Goal: Information Seeking & Learning: Compare options

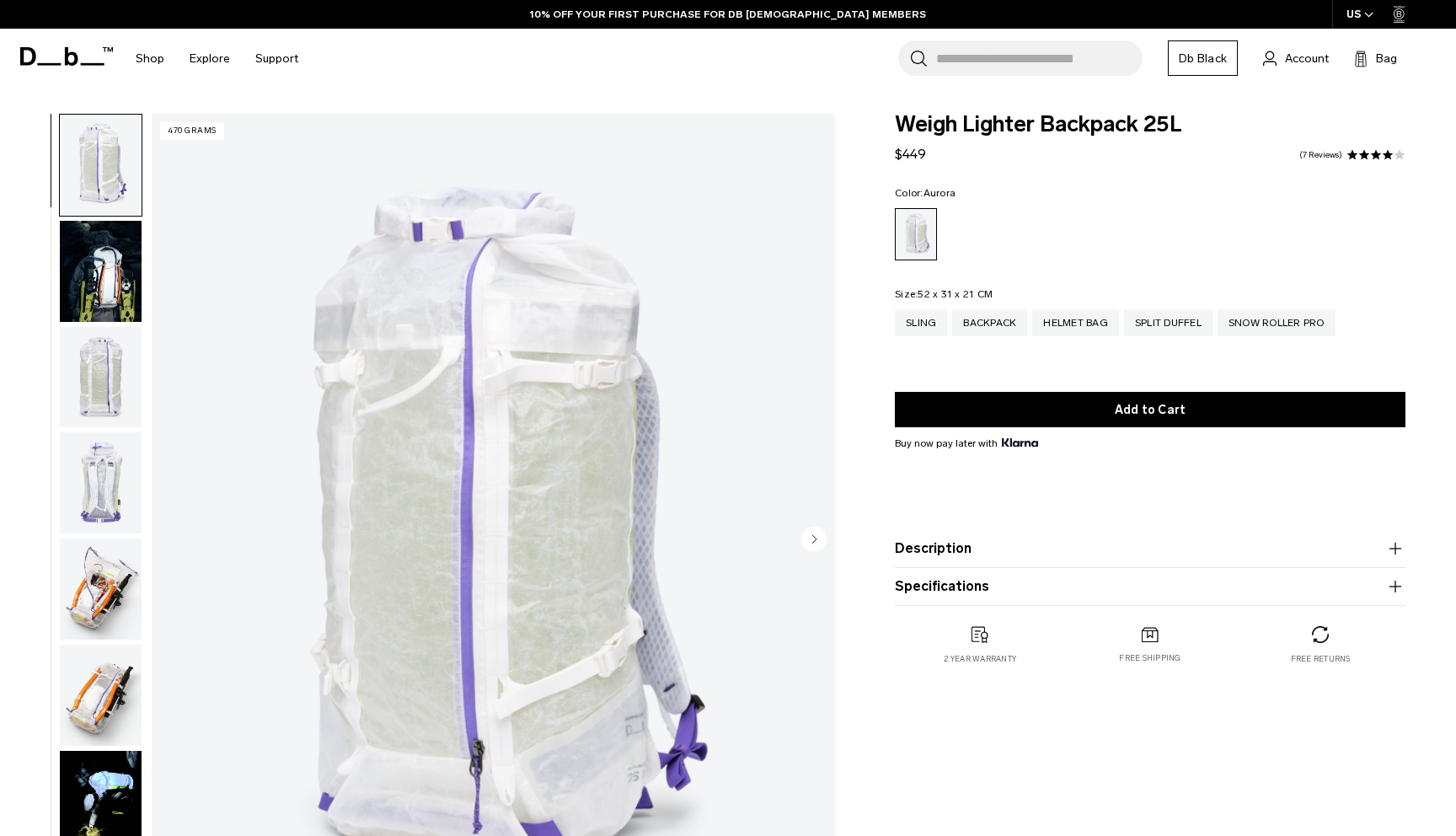
click at [125, 280] on img "button" at bounding box center [101, 271] width 82 height 101
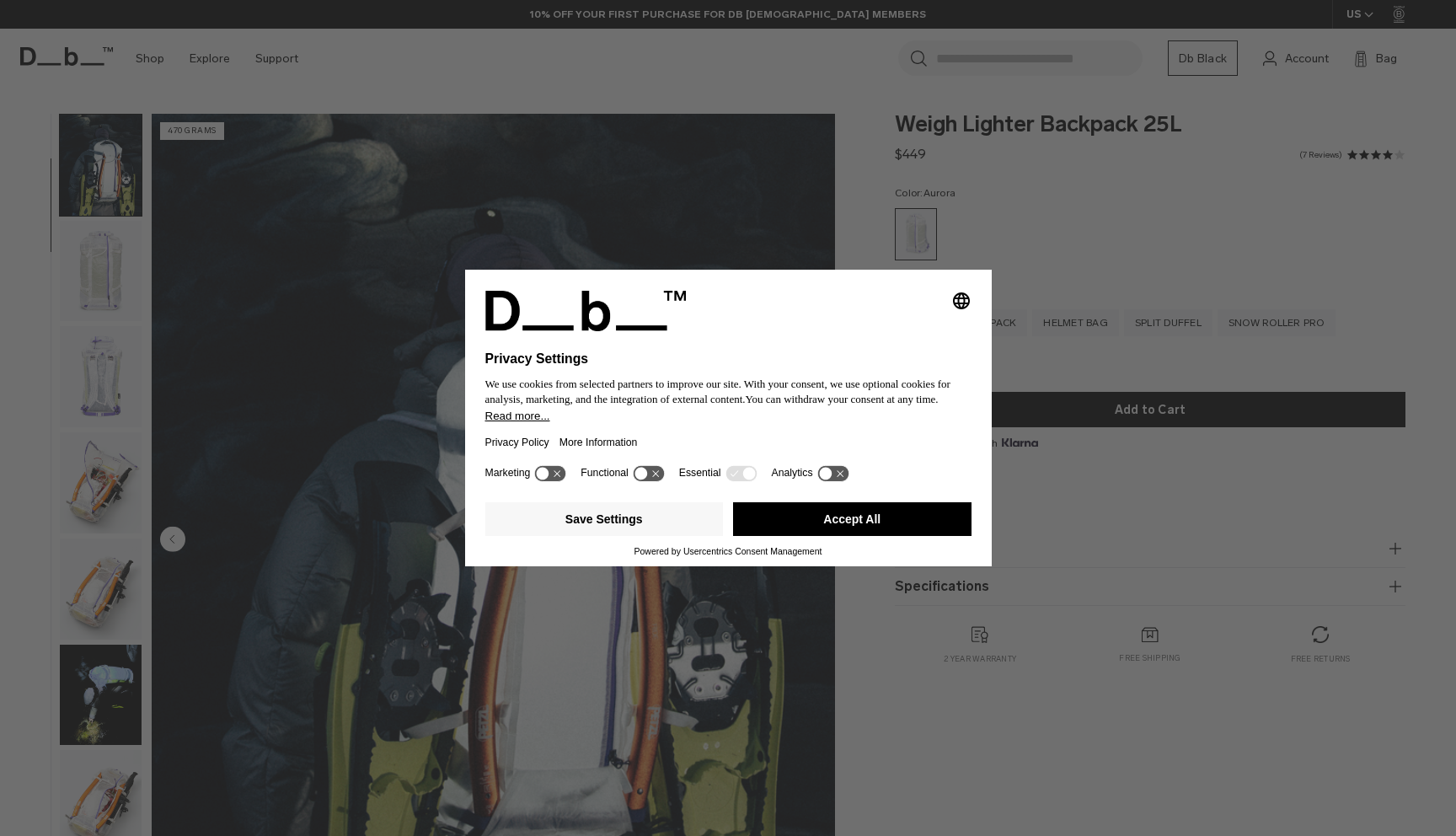
click at [810, 505] on div "Save Settings Accept All" at bounding box center [728, 521] width 486 height 51
click at [808, 521] on button "Accept All" at bounding box center [852, 519] width 238 height 34
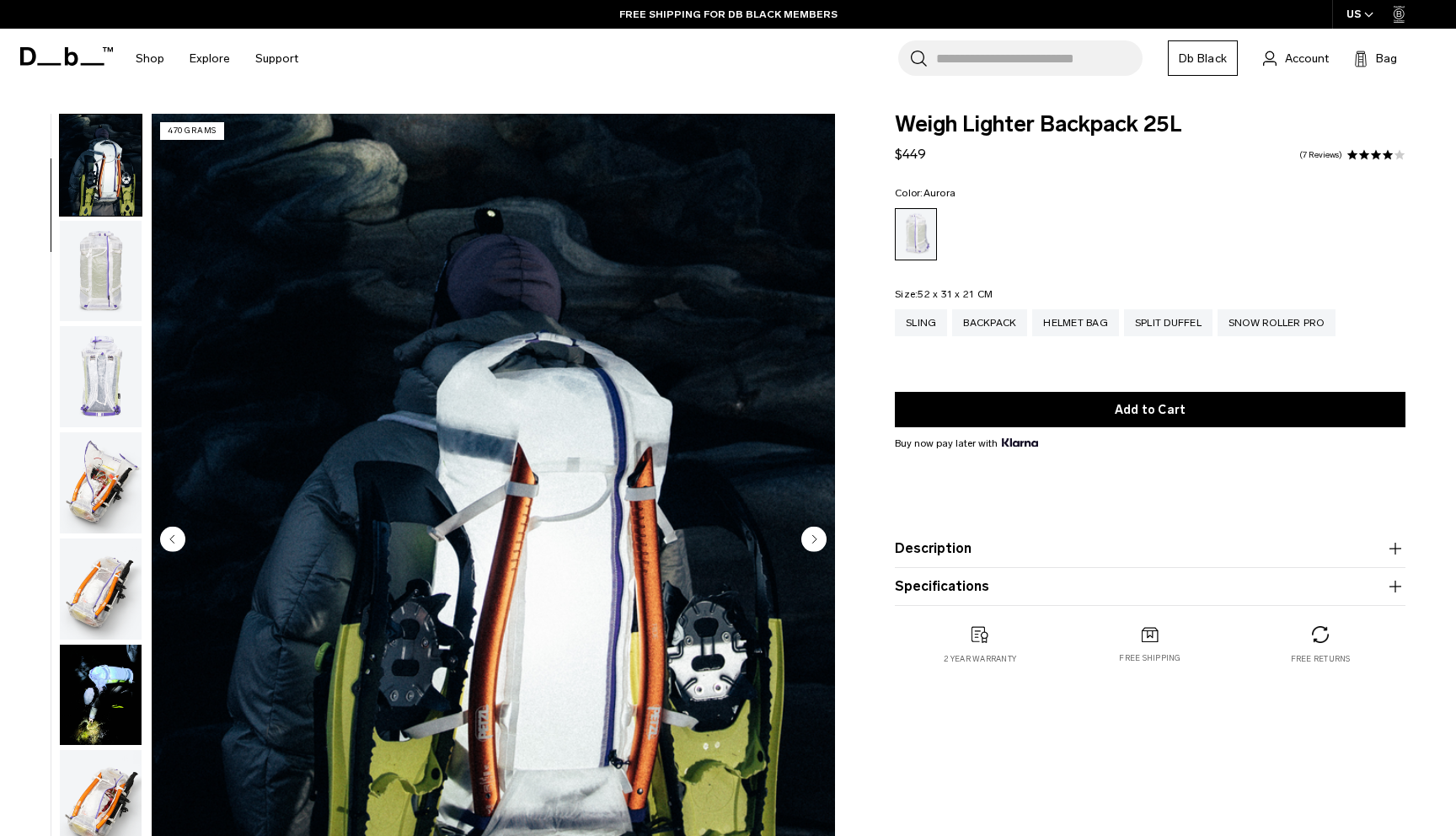
click at [114, 278] on img "button" at bounding box center [101, 271] width 82 height 101
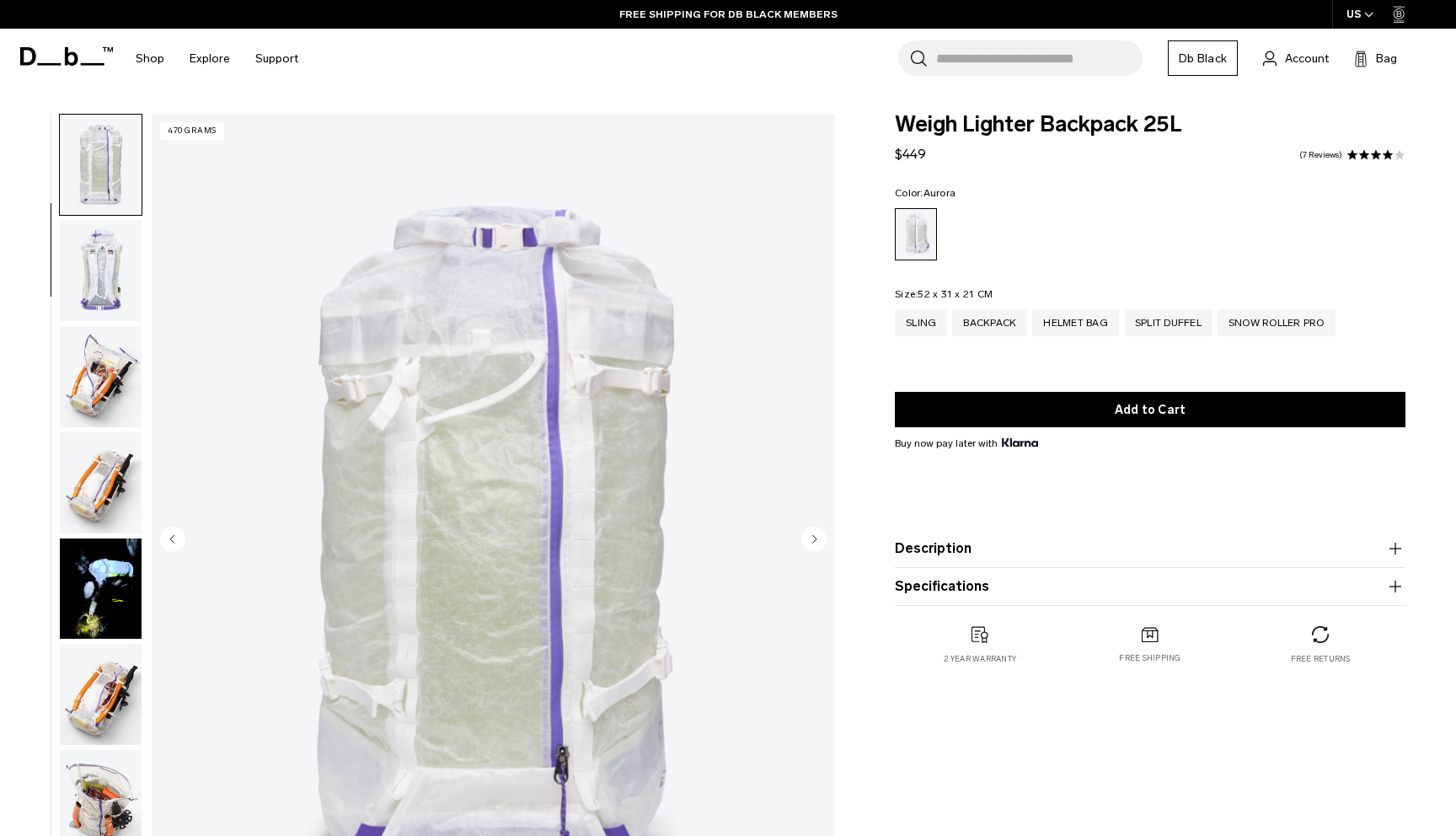
click at [106, 301] on img "button" at bounding box center [101, 270] width 82 height 101
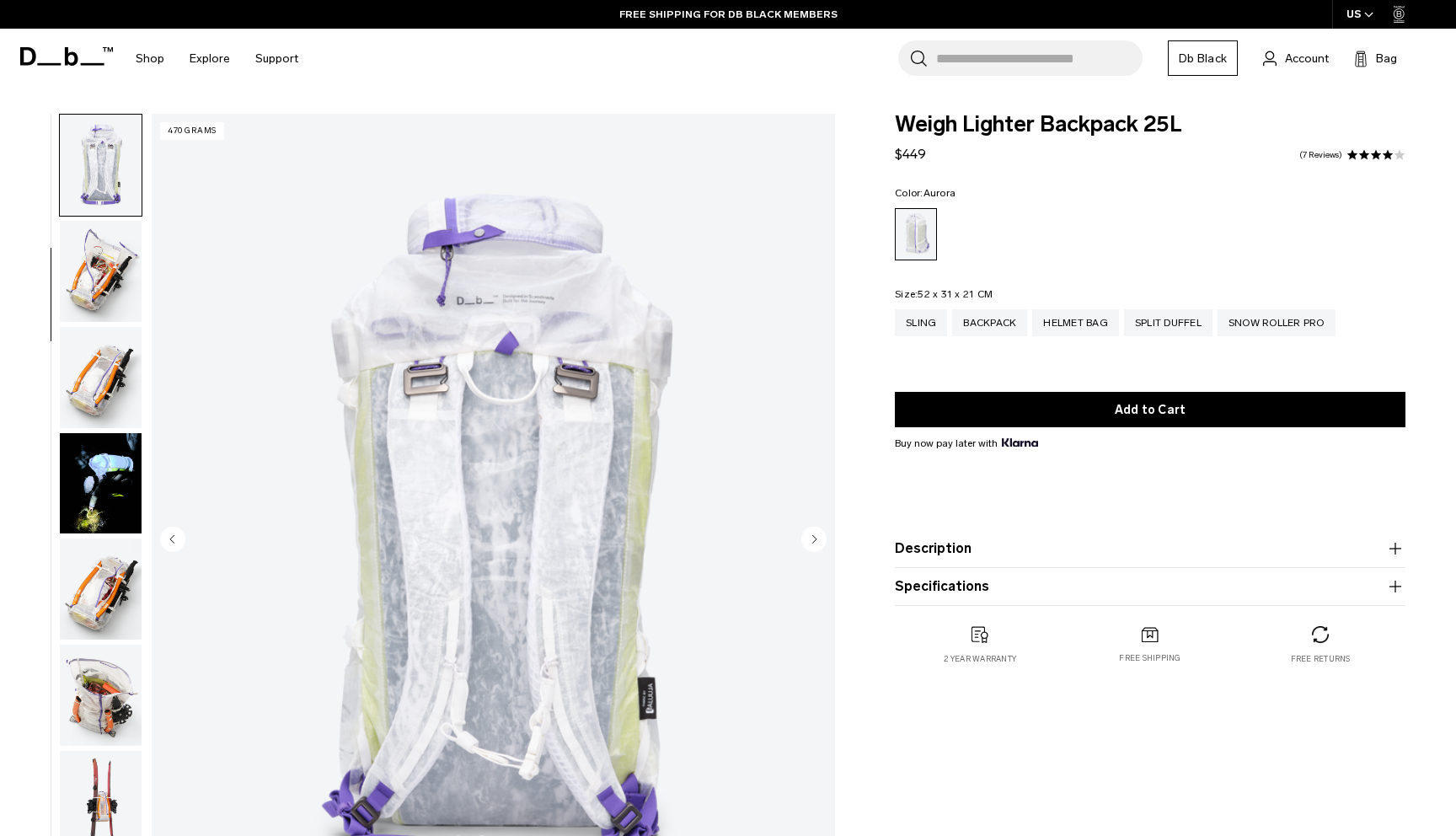
click at [105, 339] on img "button" at bounding box center [101, 377] width 82 height 101
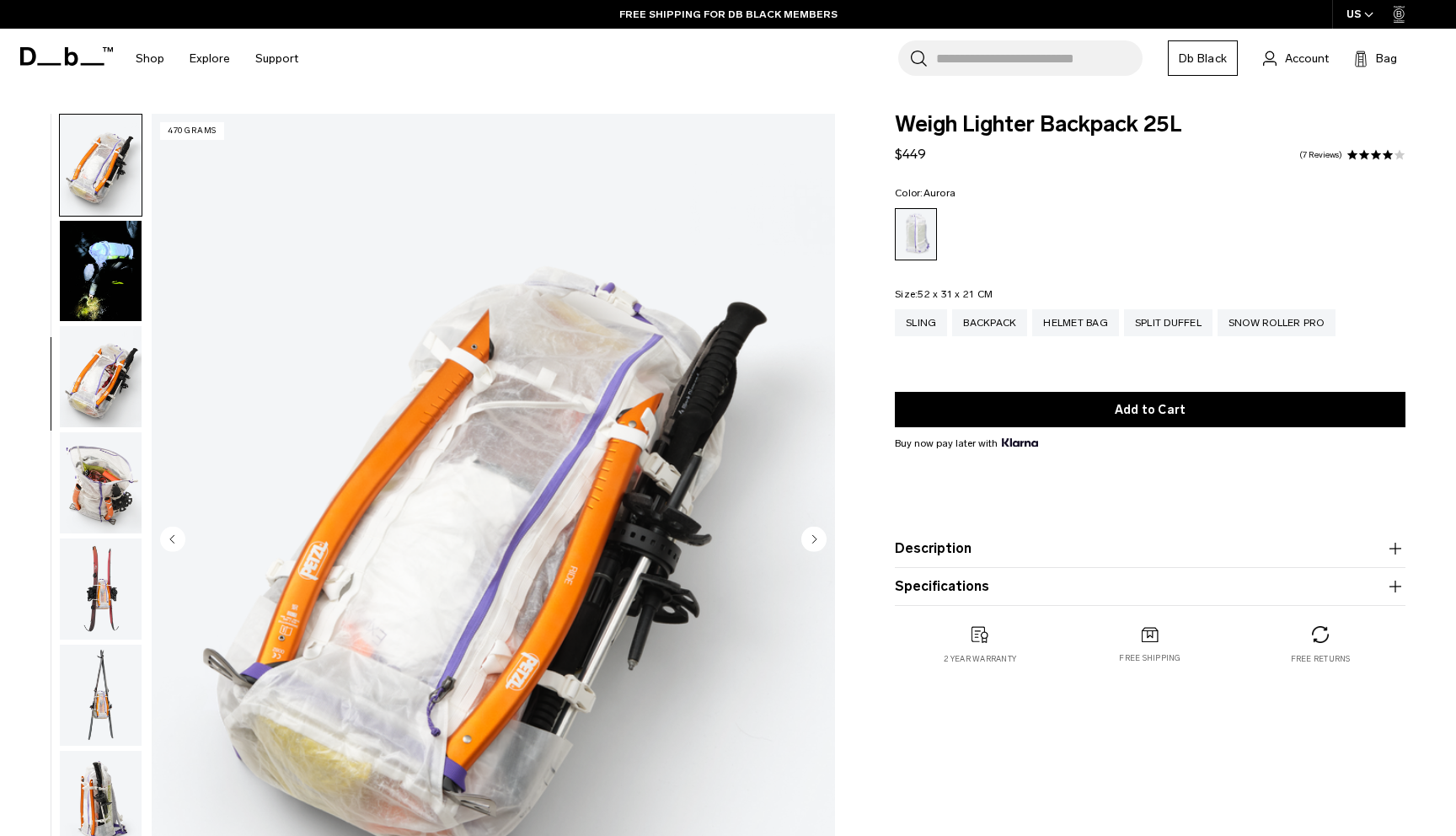
click at [103, 373] on img "button" at bounding box center [101, 376] width 82 height 101
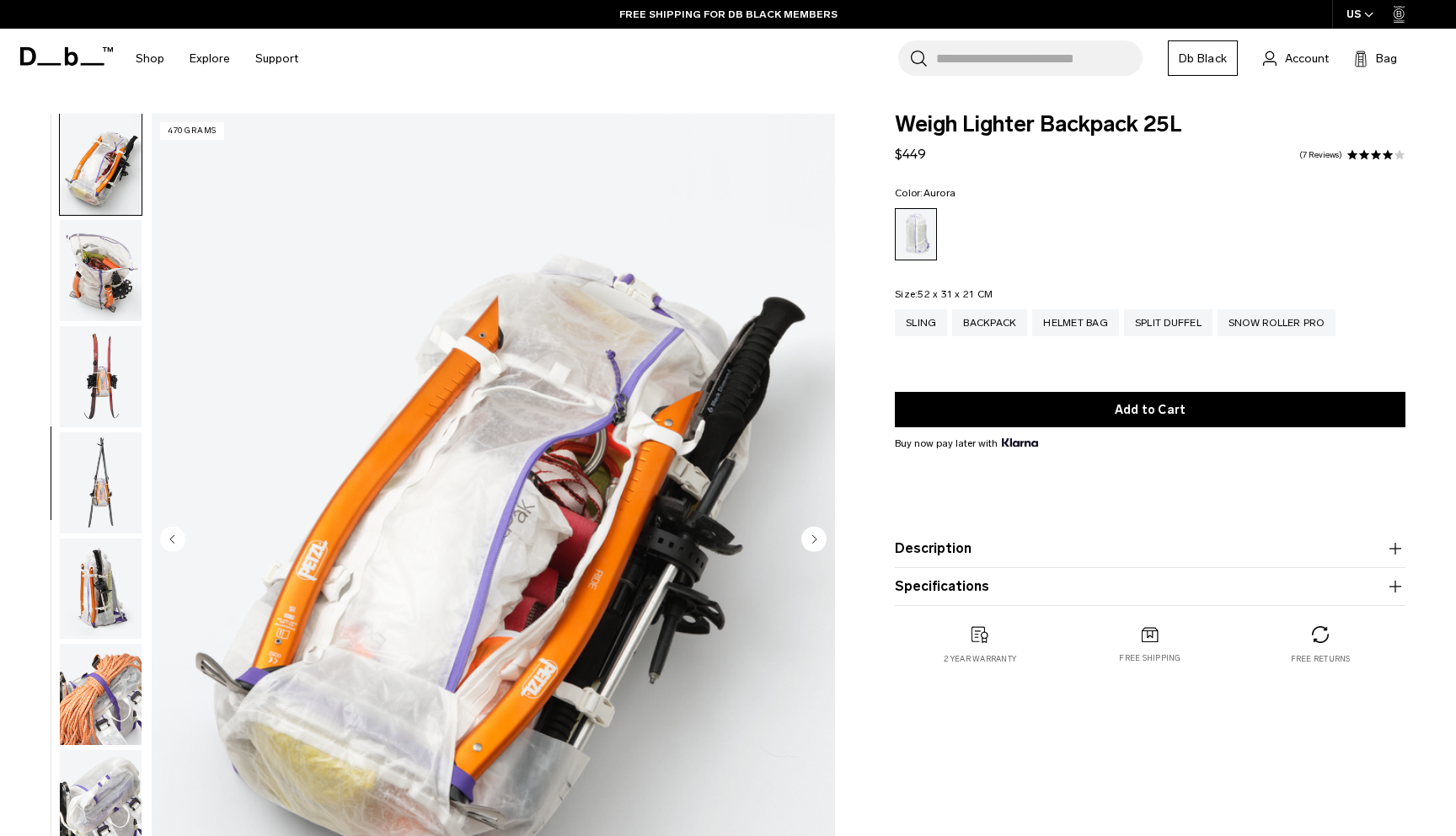
click at [109, 335] on img "button" at bounding box center [101, 376] width 82 height 101
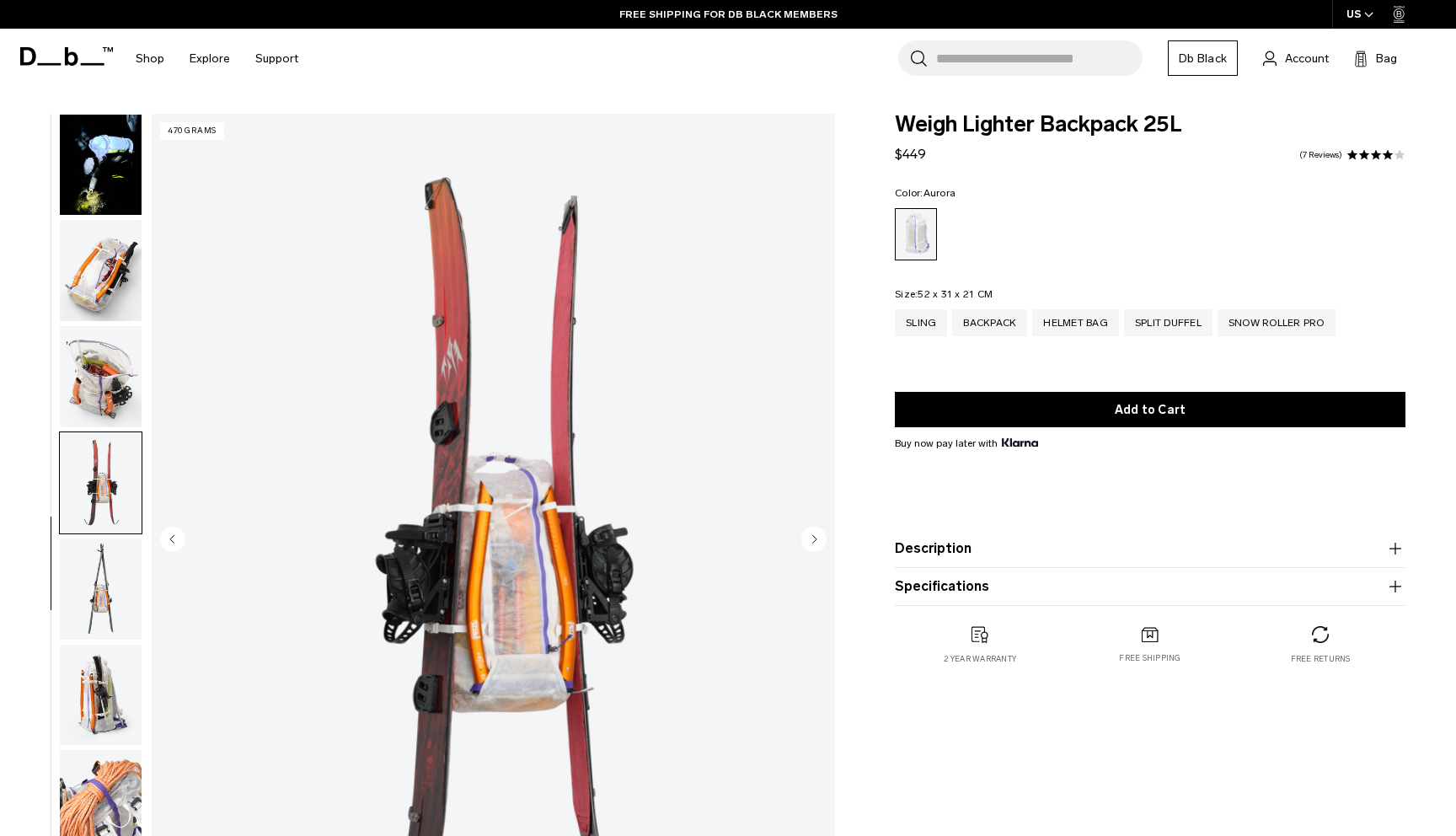
click at [97, 322] on ul at bounding box center [100, 540] width 83 height 854
click at [99, 355] on img "button" at bounding box center [101, 376] width 82 height 101
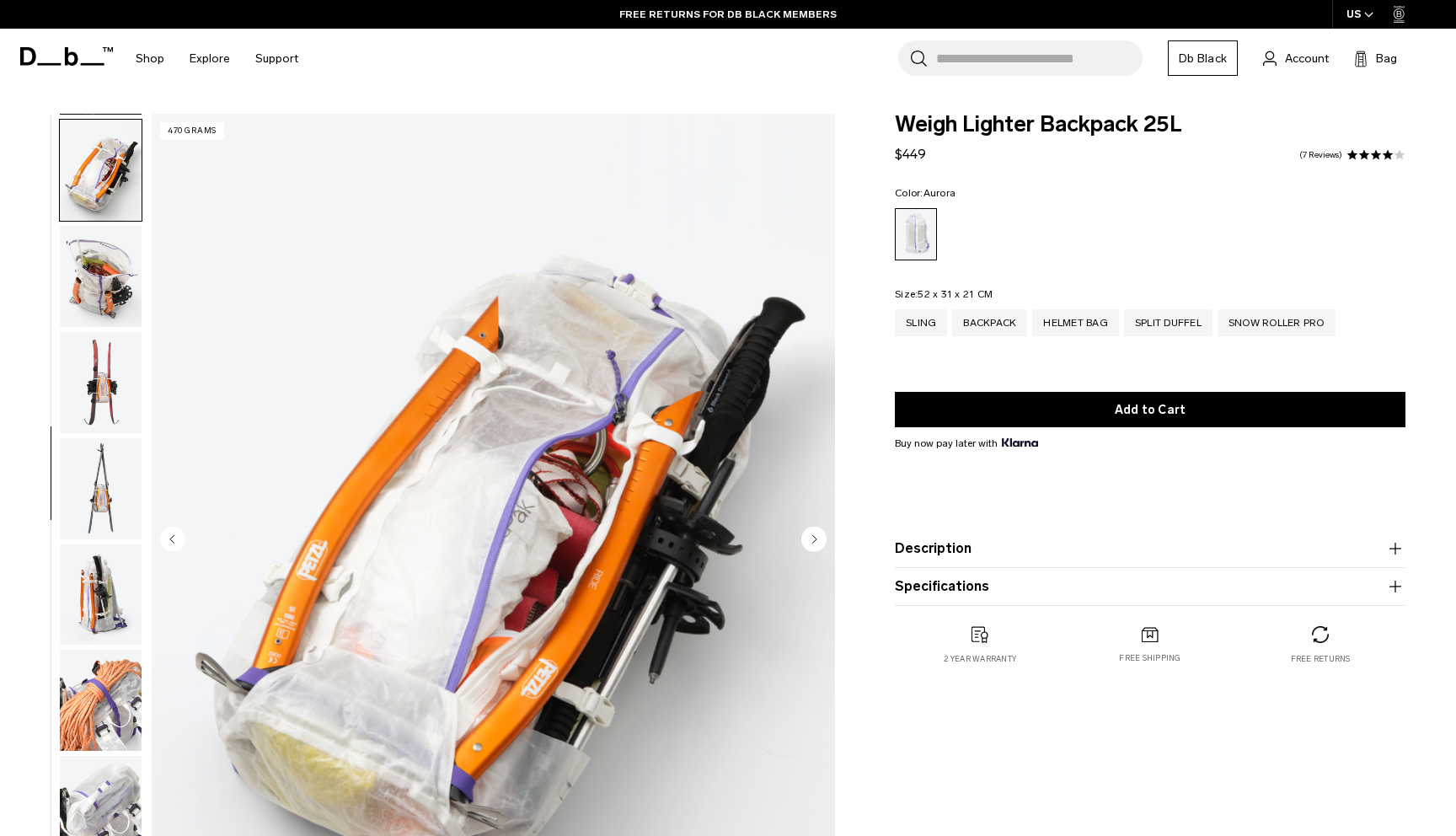
scroll to position [742, 0]
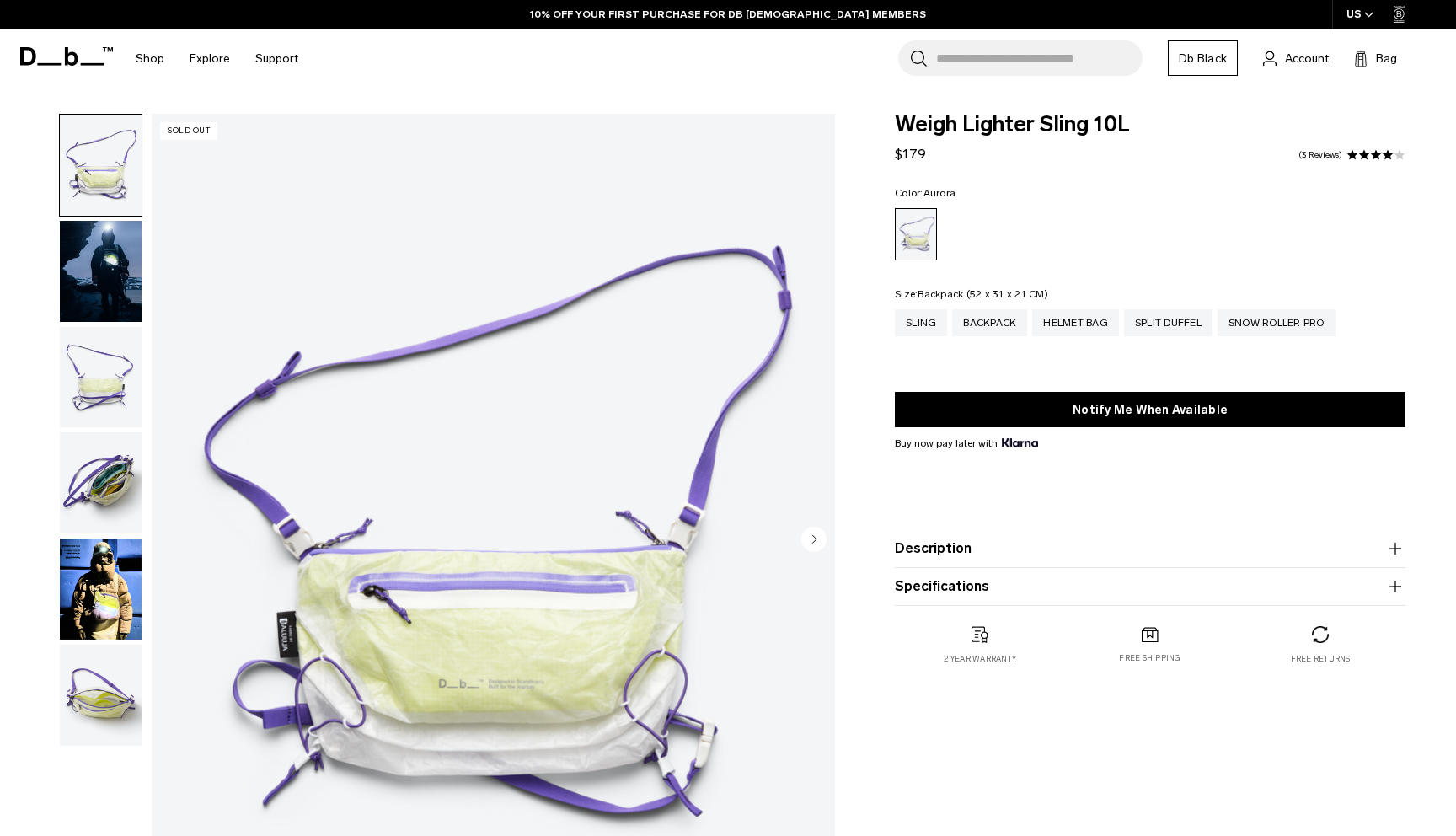
click at [1014, 321] on div "Backpack" at bounding box center [989, 322] width 75 height 27
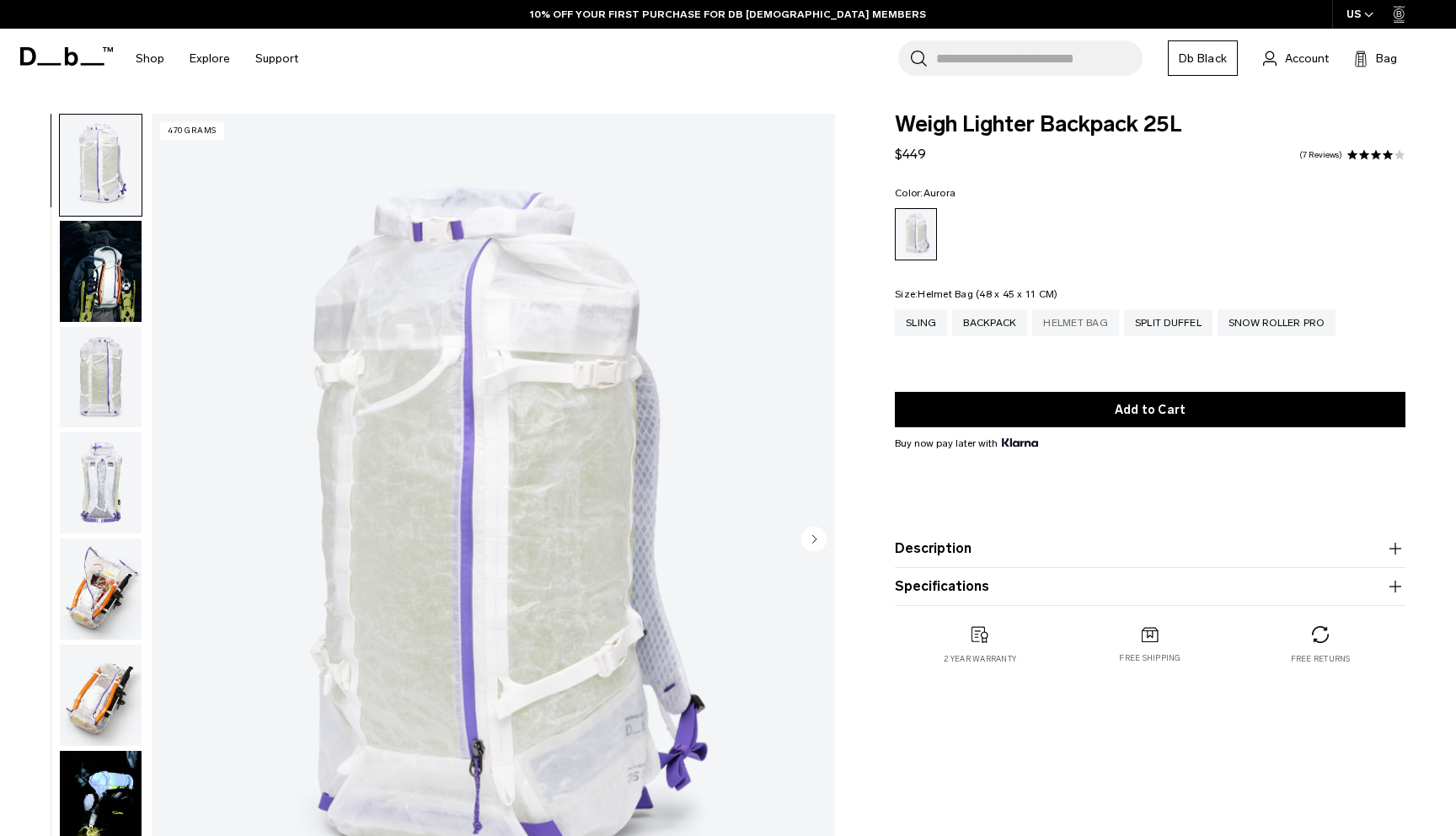
click at [1071, 315] on div "Helmet Bag" at bounding box center [1075, 322] width 87 height 27
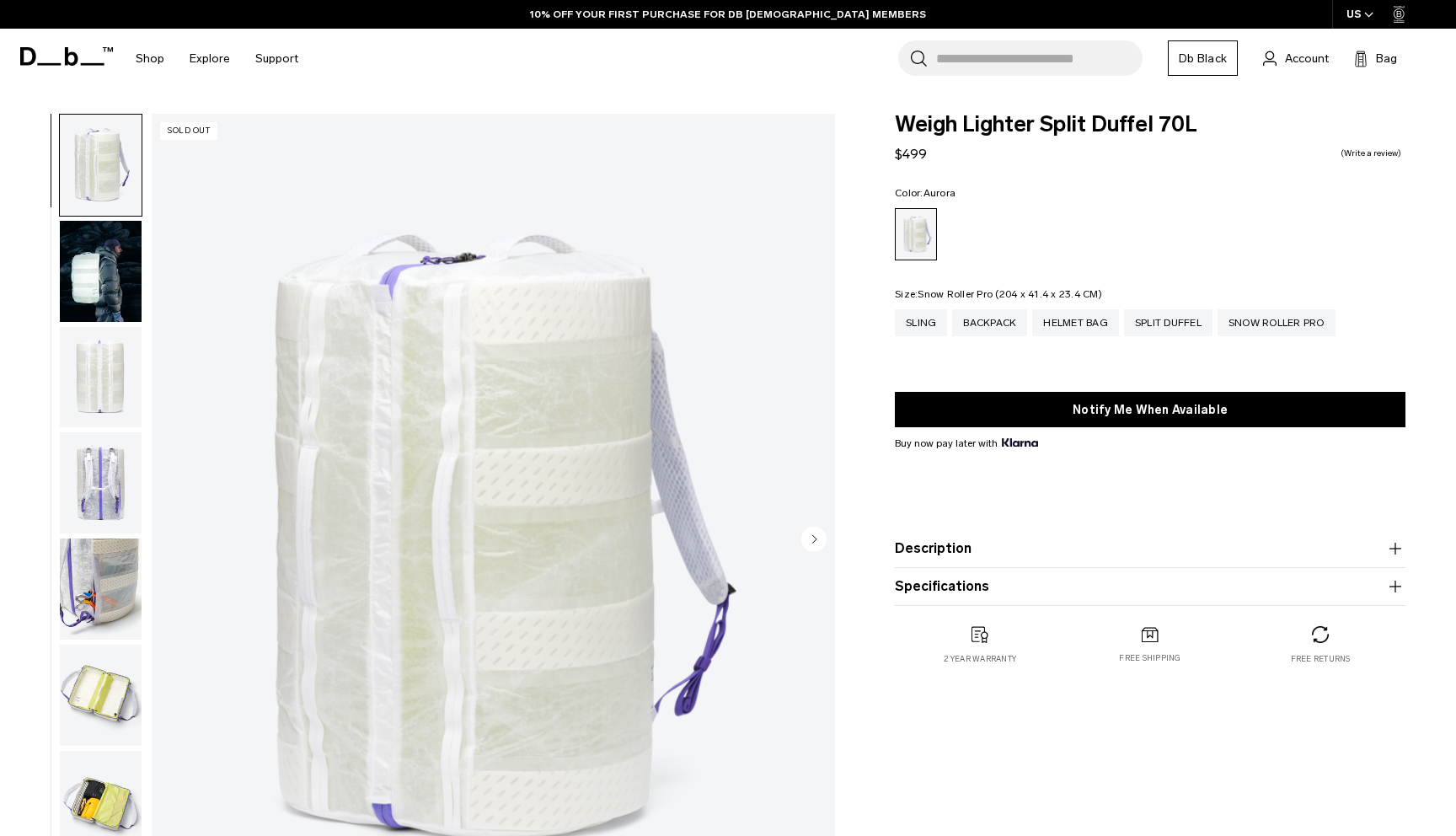
click at [1256, 326] on div "Snow Roller Pro" at bounding box center [1277, 322] width 118 height 27
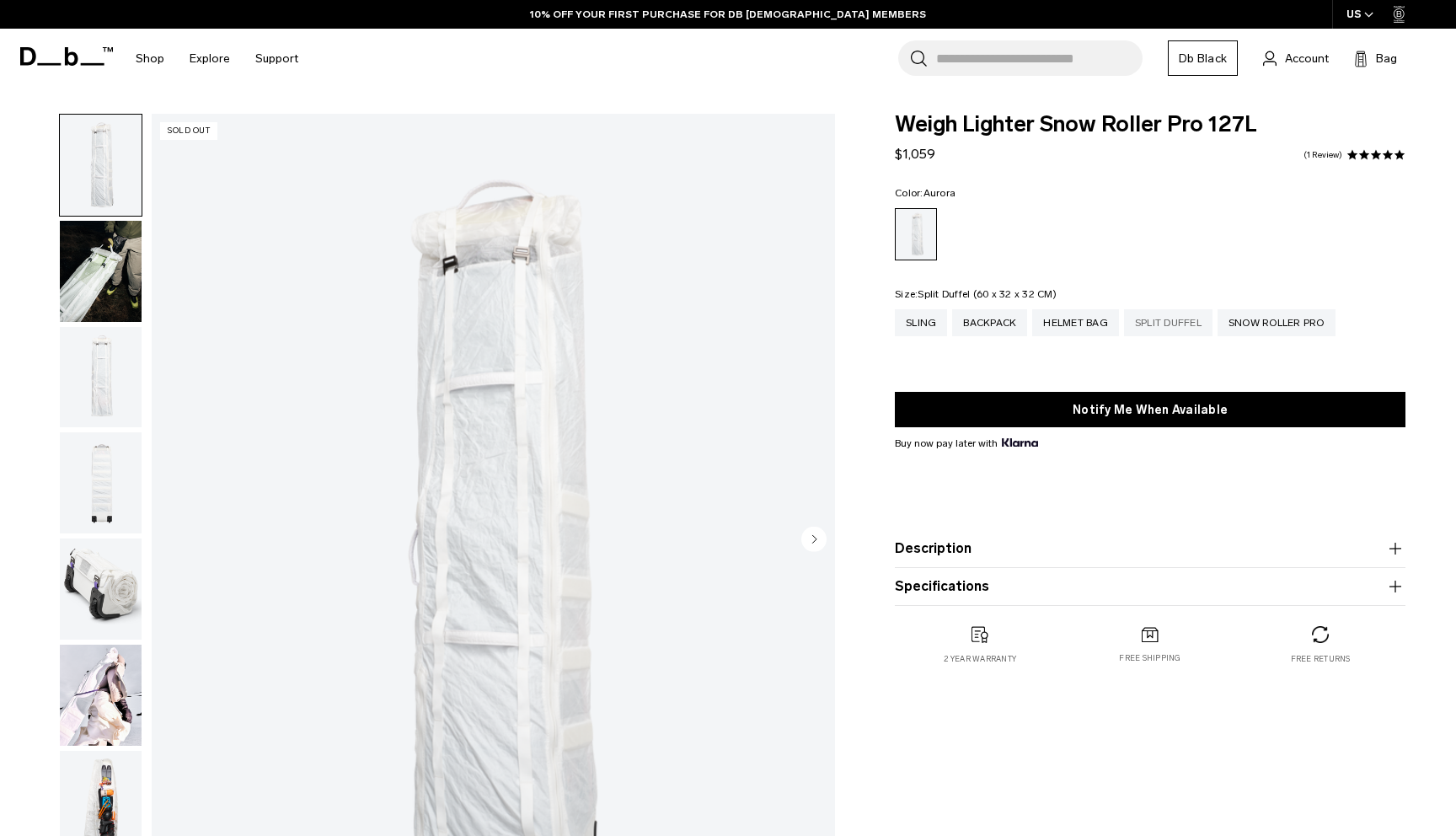
click at [1166, 323] on div "Split Duffel" at bounding box center [1168, 322] width 88 height 27
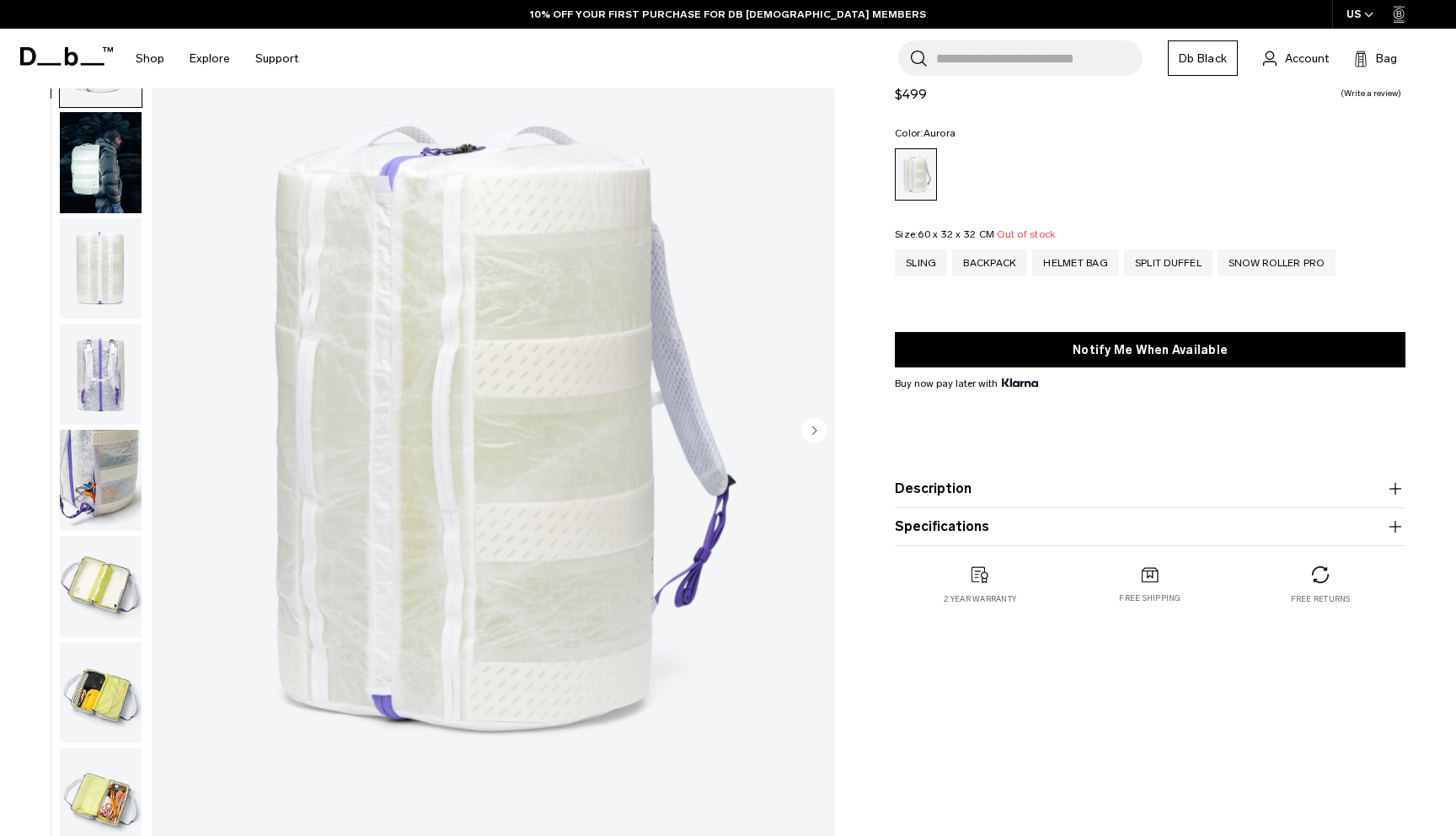
scroll to position [281, 0]
